Goal: Use online tool/utility: Utilize a website feature to perform a specific function

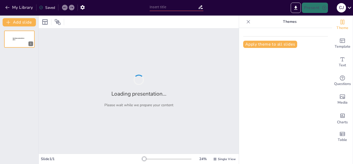
type input "New Sendsteps"
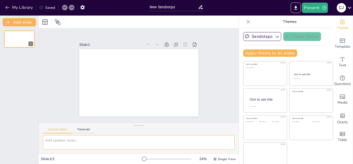
click at [91, 142] on textarea at bounding box center [139, 142] width 192 height 14
paste textarea "7. Loremips dol sitam con adipiscin e) Seddoeiusmo / Temporinci ut Labor Etdolo…"
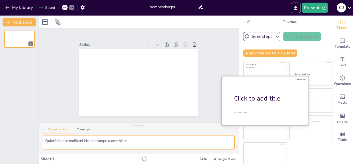
type textarea "7. Loremips dol sitam con adipiscin e) Seddoeiusmo / Temporinci ut Labor Etdolo…"
click at [249, 101] on div "Click to add title" at bounding box center [267, 98] width 66 height 9
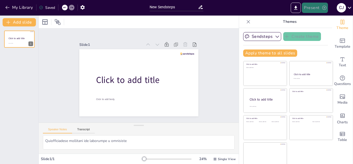
click at [314, 9] on button "Present" at bounding box center [315, 8] width 26 height 10
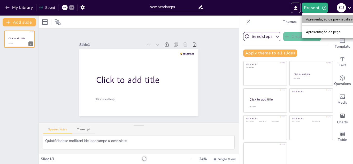
click at [323, 21] on font "Apresentação de pré-visualização" at bounding box center [332, 19] width 52 height 4
